Goal: Transaction & Acquisition: Book appointment/travel/reservation

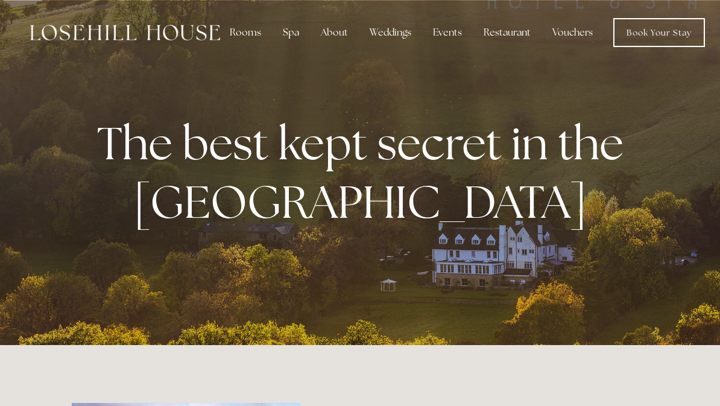
click at [293, 33] on div "Spa" at bounding box center [291, 32] width 36 height 24
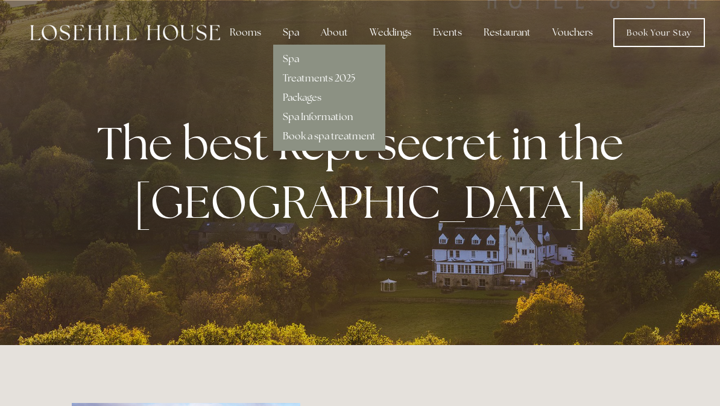
click at [340, 81] on link "Treatments 2025" at bounding box center [319, 78] width 72 height 13
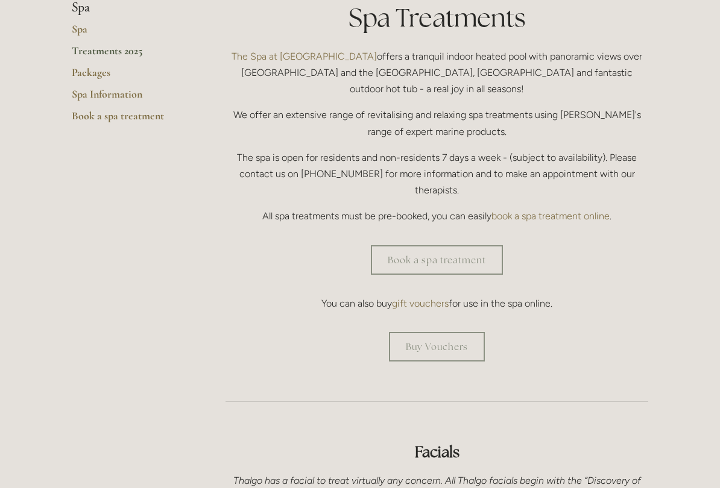
scroll to position [312, 0]
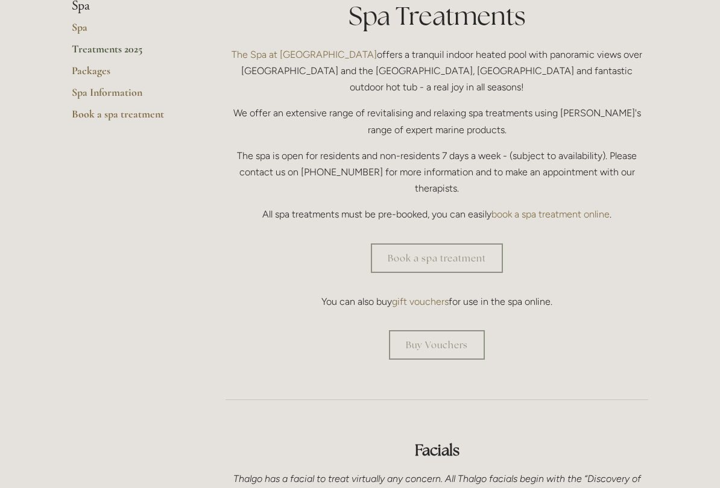
click at [475, 244] on link "Book a spa treatment" at bounding box center [437, 259] width 132 height 30
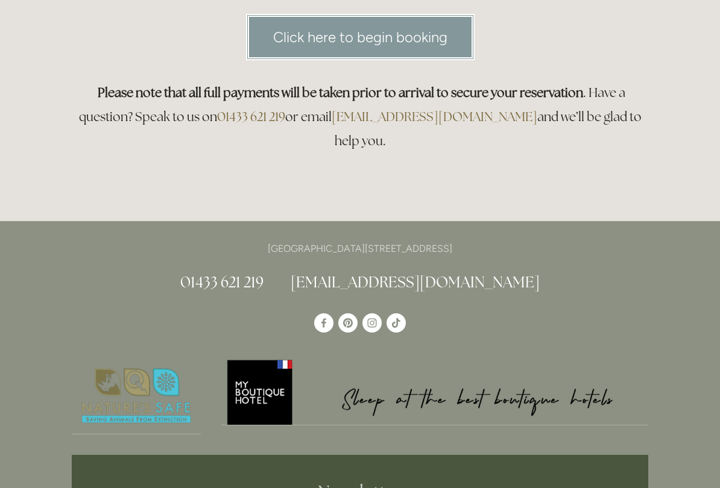
scroll to position [214, 0]
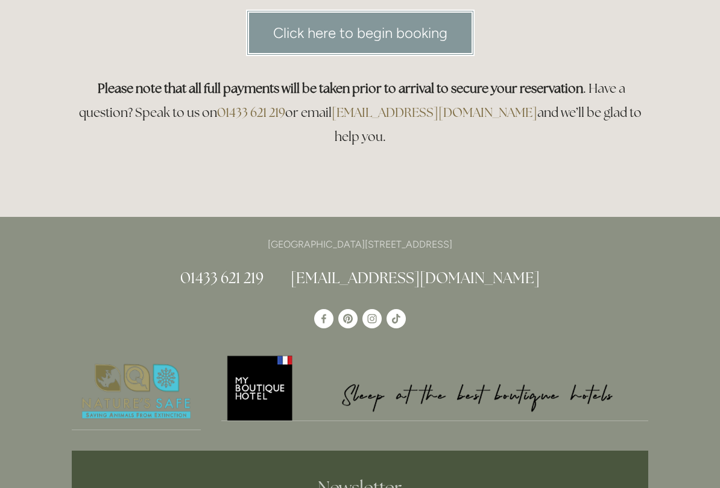
click at [413, 40] on link "Click here to begin booking" at bounding box center [360, 33] width 228 height 46
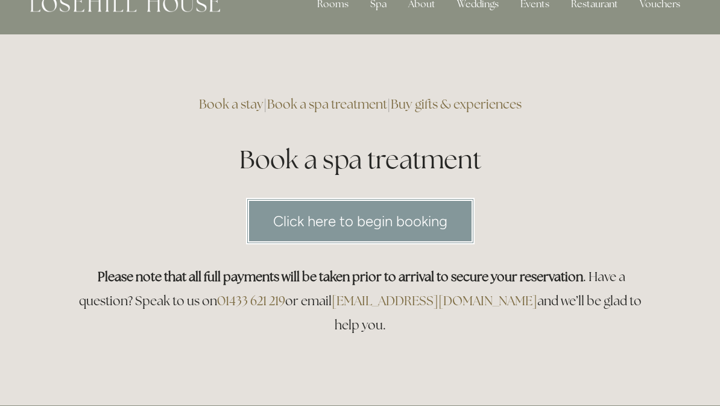
scroll to position [0, 0]
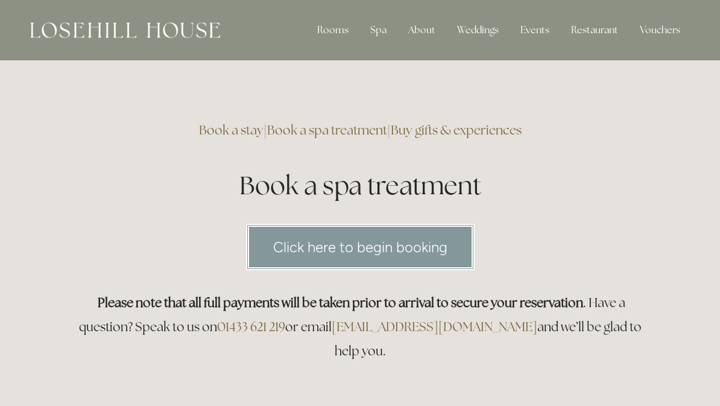
click at [342, 31] on div "Rooms" at bounding box center [332, 30] width 51 height 24
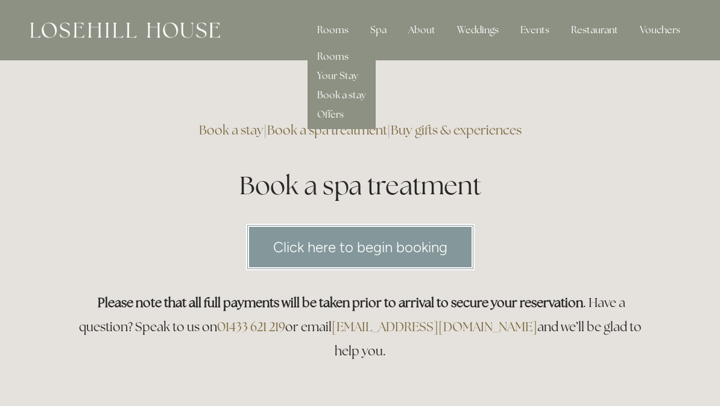
click at [341, 57] on link "Rooms" at bounding box center [332, 56] width 31 height 13
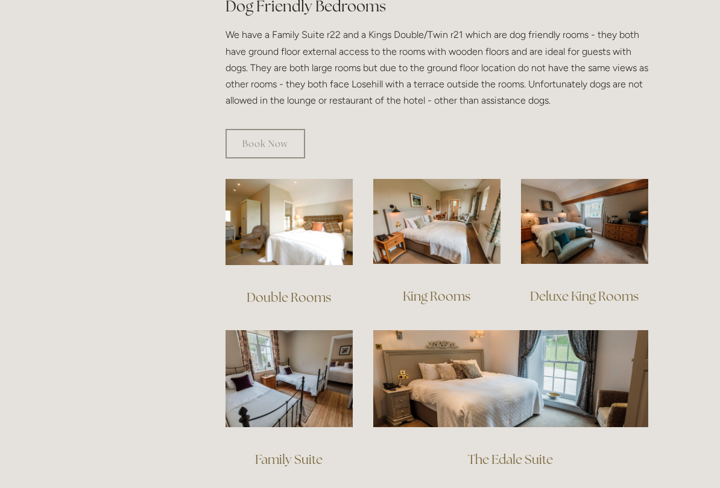
scroll to position [711, 0]
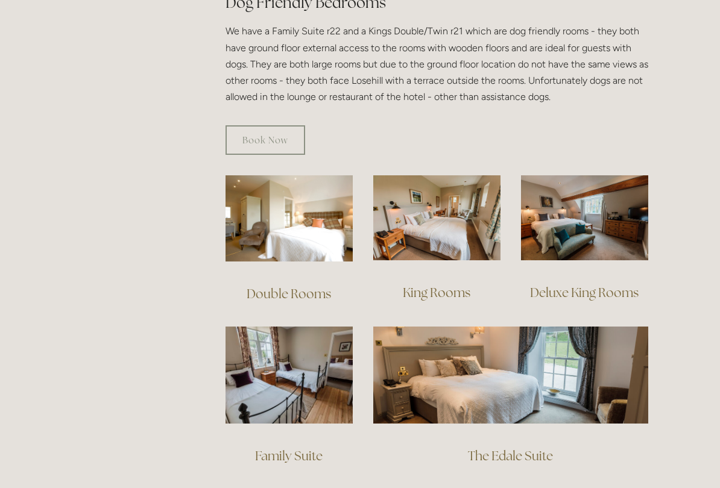
click at [309, 207] on img at bounding box center [288, 218] width 127 height 86
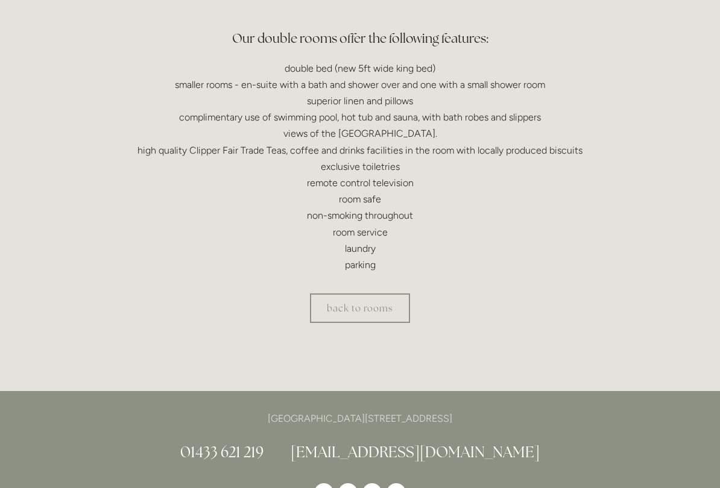
scroll to position [379, 0]
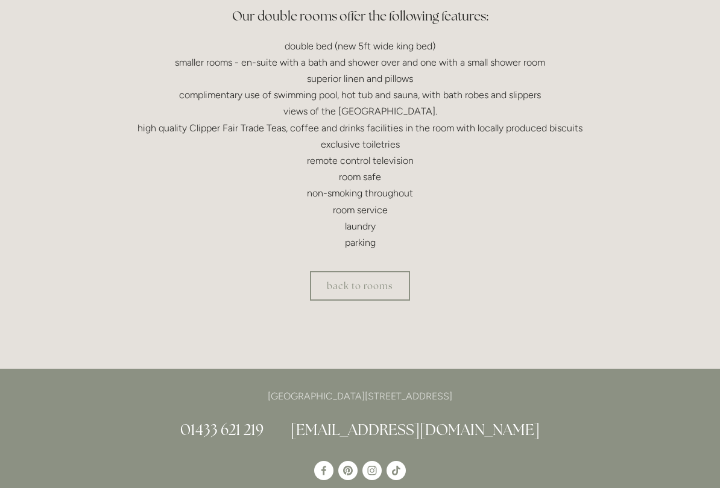
click at [367, 290] on link "back to rooms" at bounding box center [360, 286] width 100 height 30
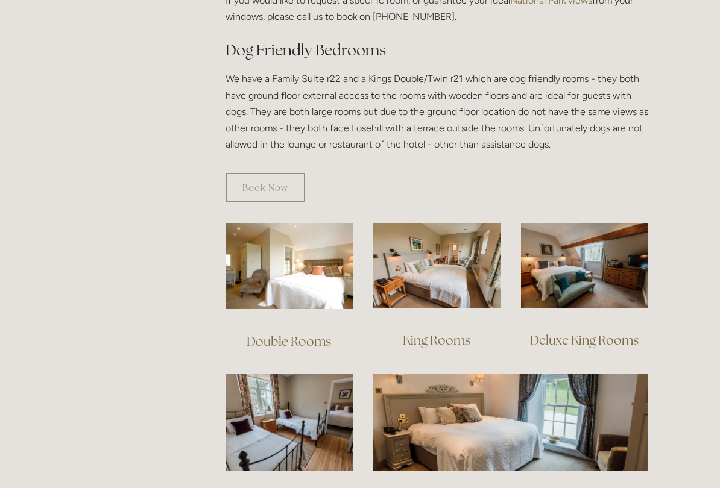
scroll to position [663, 0]
click at [441, 240] on img at bounding box center [436, 265] width 127 height 85
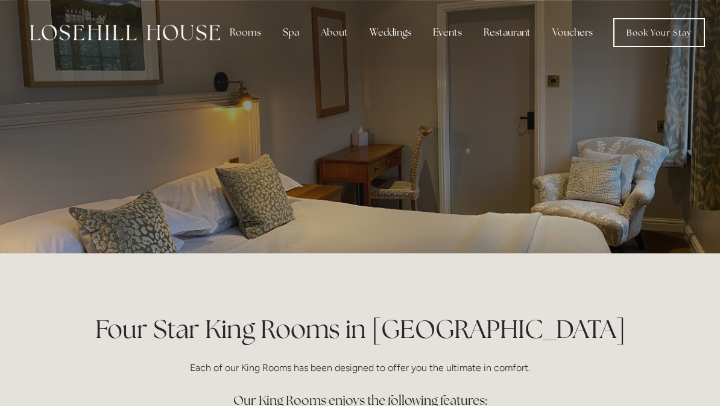
click at [241, 36] on div "Rooms" at bounding box center [245, 32] width 51 height 24
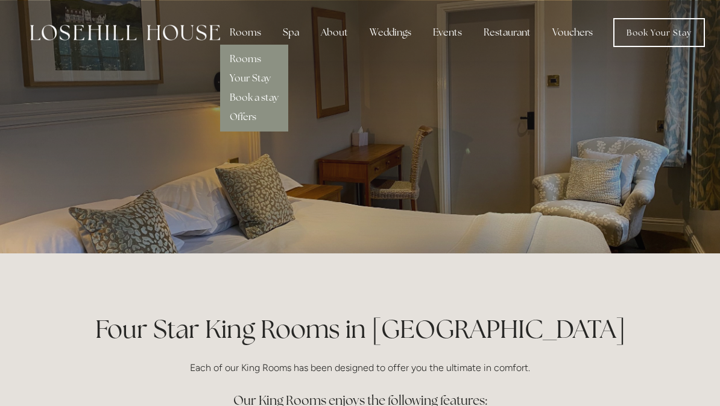
click at [250, 58] on link "Rooms" at bounding box center [245, 58] width 31 height 13
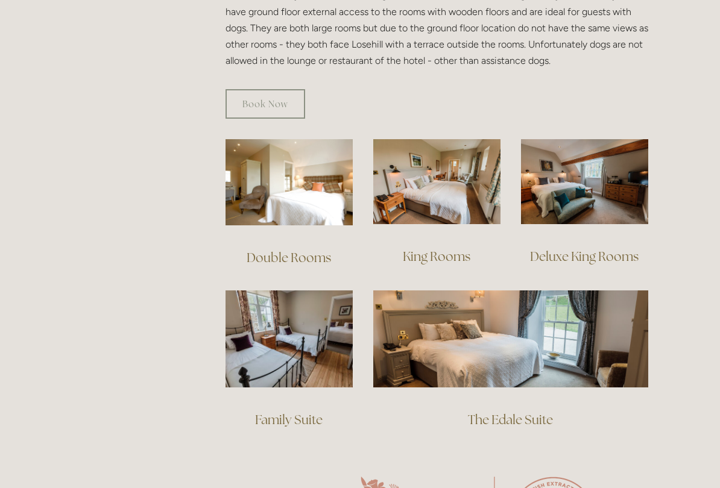
scroll to position [747, 0]
click at [580, 180] on img at bounding box center [584, 181] width 127 height 85
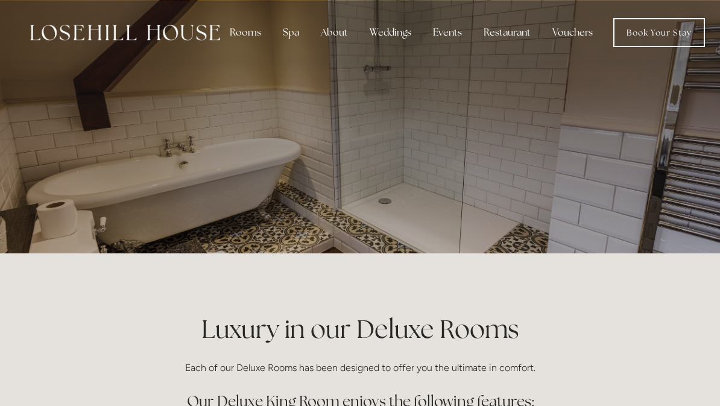
click at [242, 34] on div "Rooms" at bounding box center [245, 32] width 51 height 24
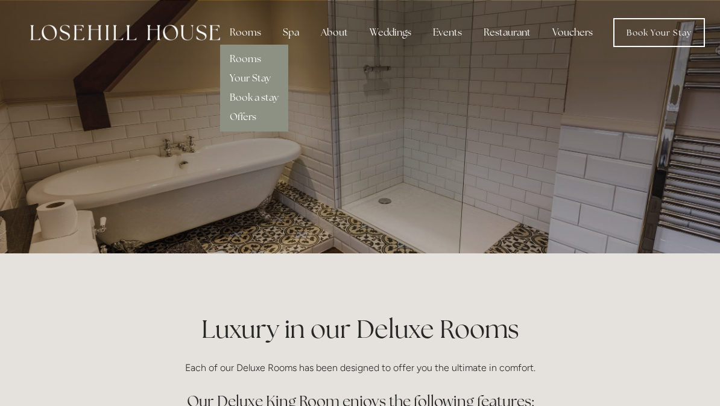
click at [253, 63] on link "Rooms" at bounding box center [245, 58] width 31 height 13
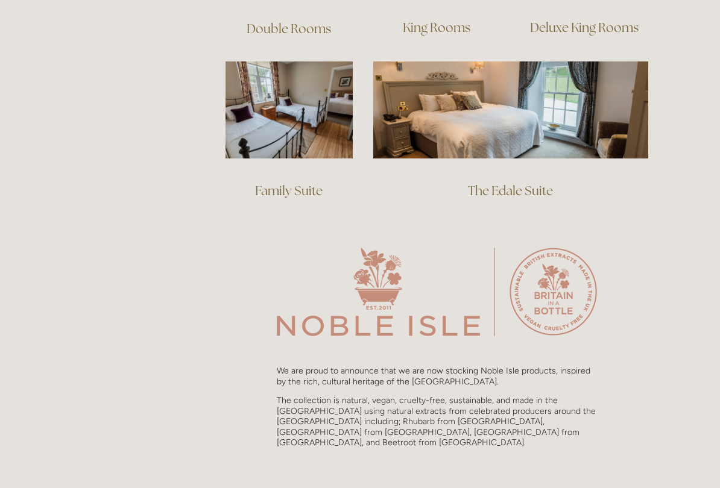
scroll to position [976, 0]
click at [530, 115] on img at bounding box center [510, 109] width 275 height 96
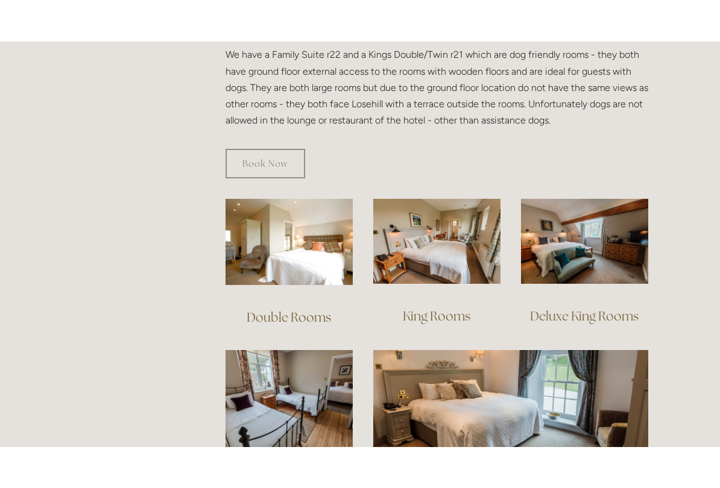
scroll to position [735, 0]
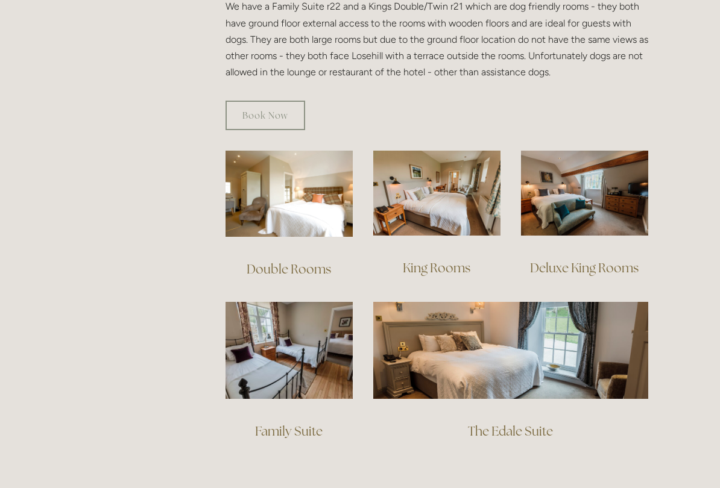
click at [256, 101] on link "Book Now" at bounding box center [265, 116] width 80 height 30
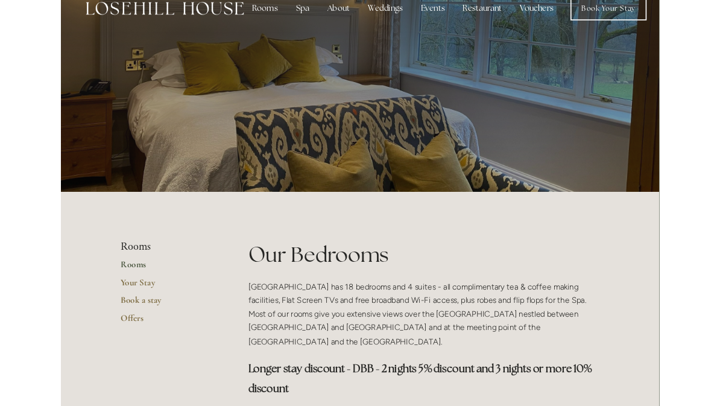
scroll to position [0, 0]
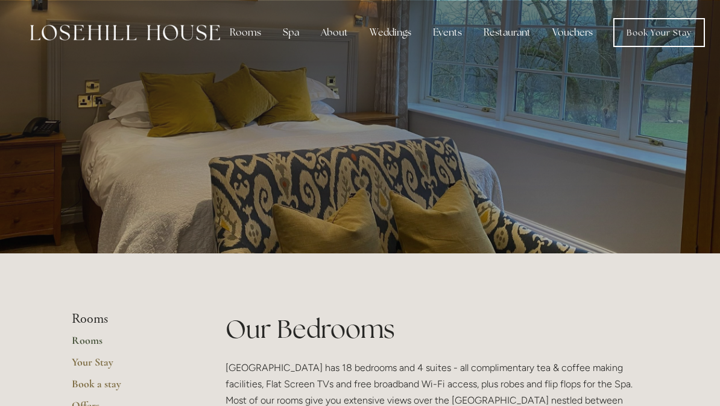
click at [1, 2] on header "Rooms Rooms Your Stay Book a stay Offers Spa" at bounding box center [360, 32] width 720 height 65
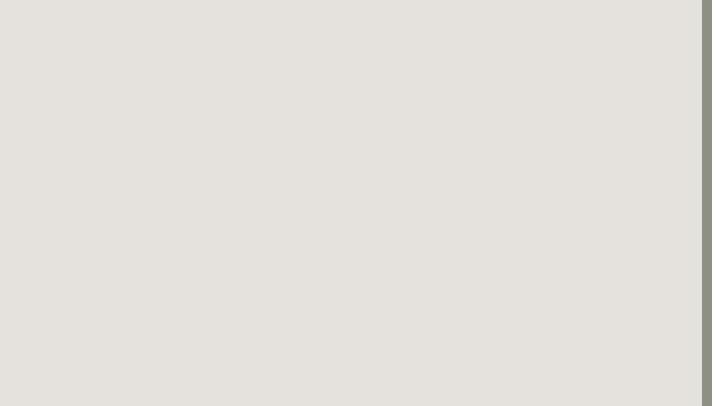
scroll to position [269, 10]
